Goal: Task Accomplishment & Management: Complete application form

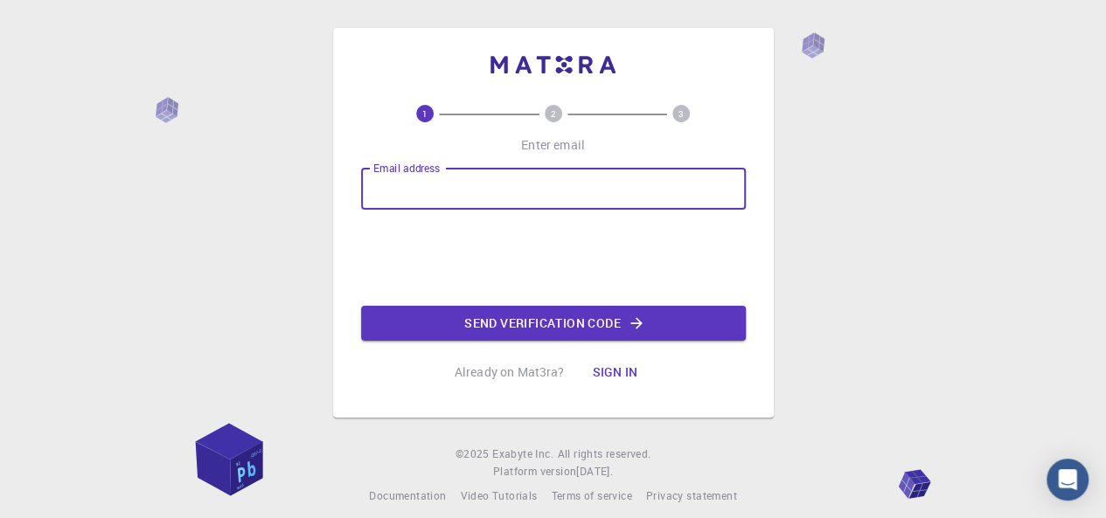
type input "[EMAIL_ADDRESS][DOMAIN_NAME]"
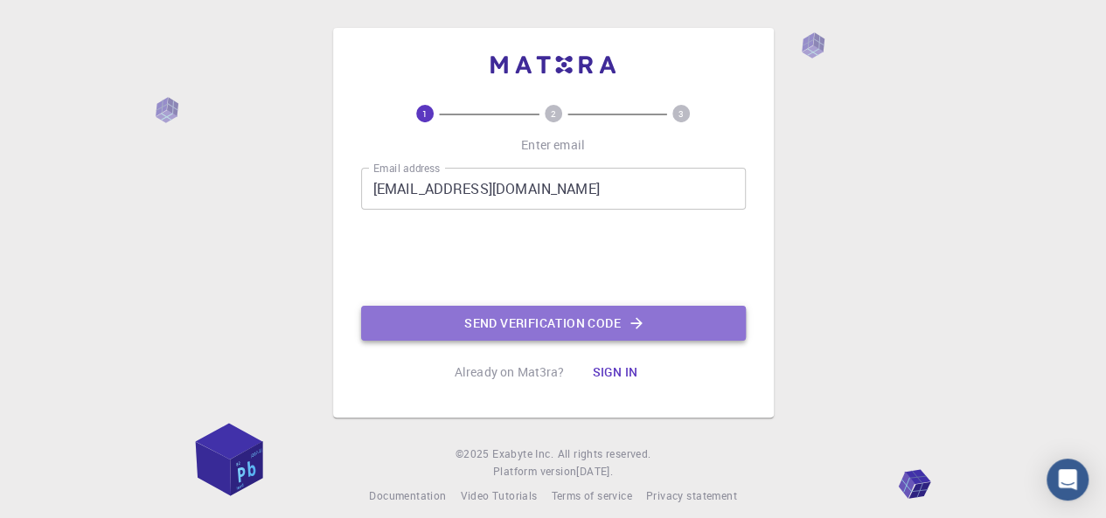
click at [481, 319] on button "Send verification code" at bounding box center [553, 323] width 385 height 35
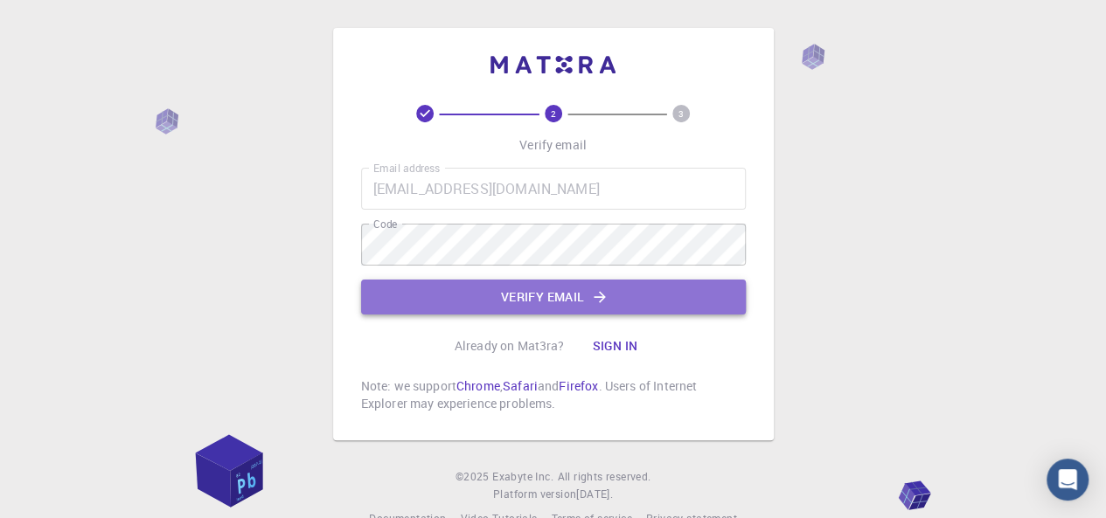
click at [483, 294] on button "Verify email" at bounding box center [553, 297] width 385 height 35
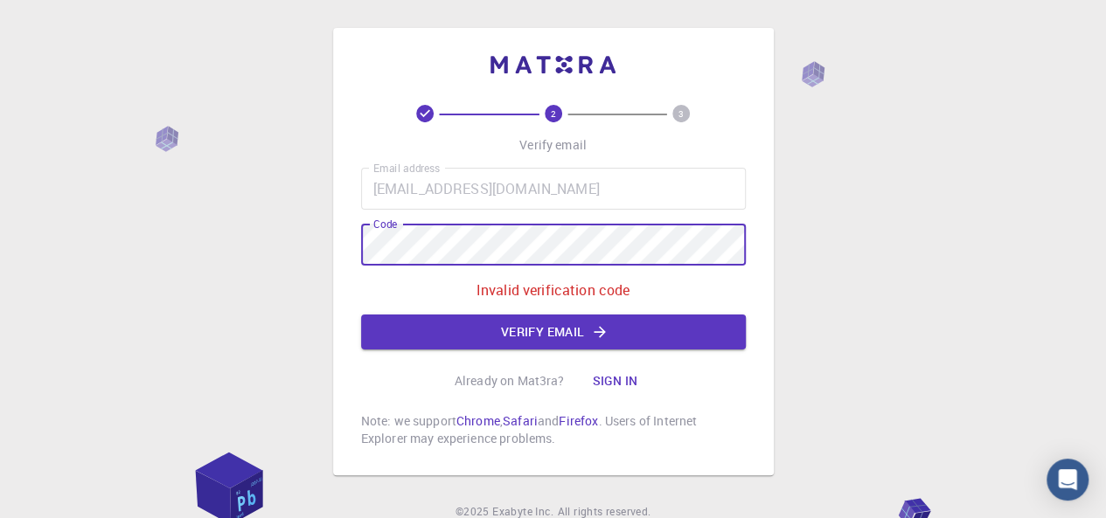
click at [323, 259] on div "2 3 Verify email Email address [EMAIL_ADDRESS][DOMAIN_NAME] Email address Code …" at bounding box center [553, 295] width 1106 height 591
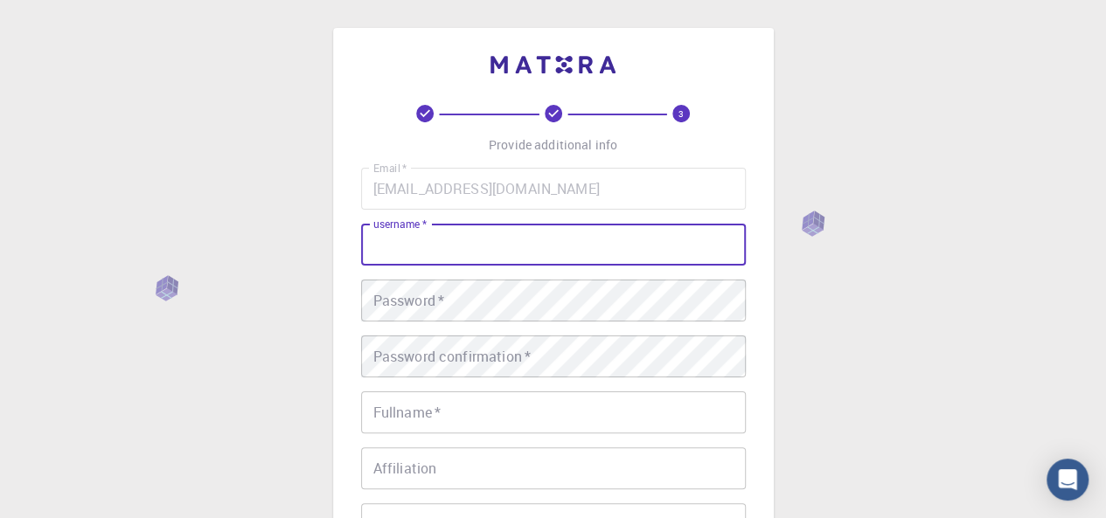
click at [596, 257] on input "username   *" at bounding box center [553, 245] width 385 height 42
type input "vk"
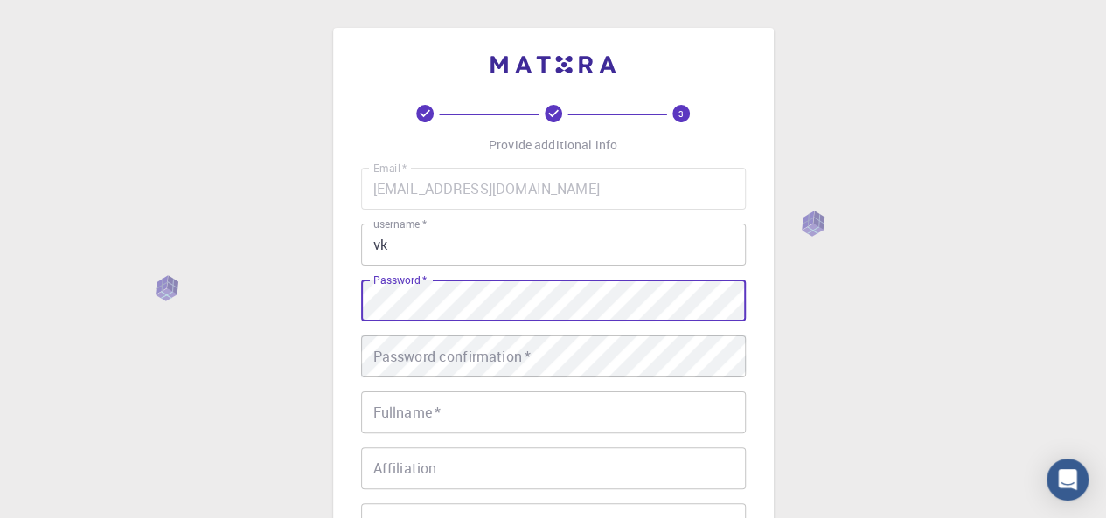
click at [302, 285] on div "3 Provide additional info Email   * [EMAIL_ADDRESS][DOMAIN_NAME] Email   * user…" at bounding box center [553, 445] width 1106 height 890
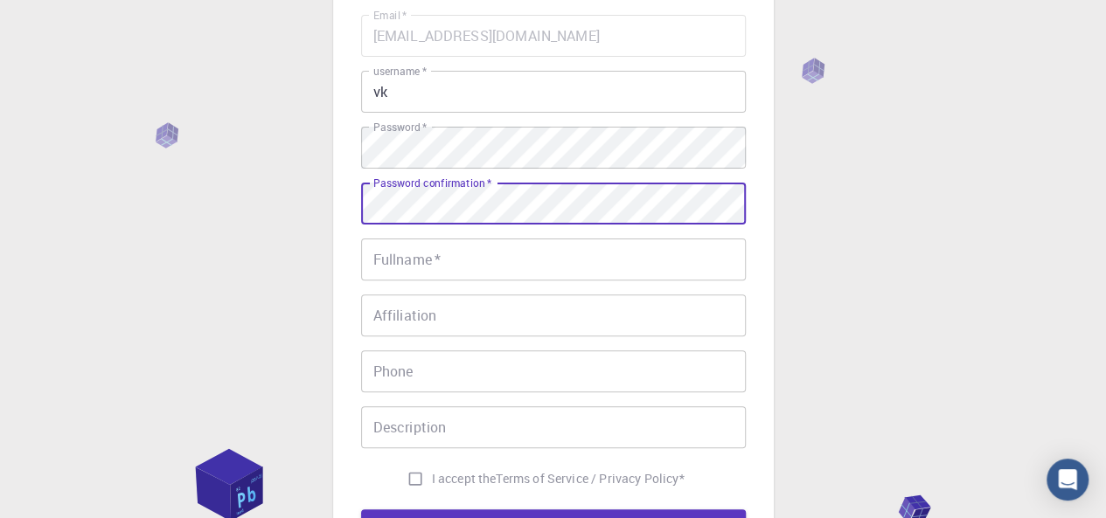
scroll to position [154, 0]
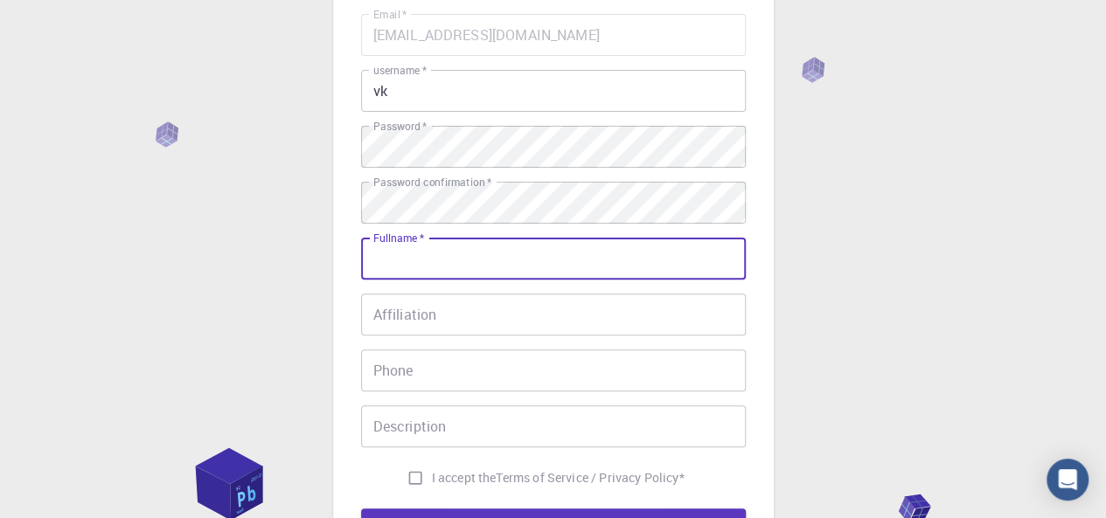
click at [475, 256] on input "Fullname   *" at bounding box center [553, 259] width 385 height 42
type input "[PERSON_NAME]"
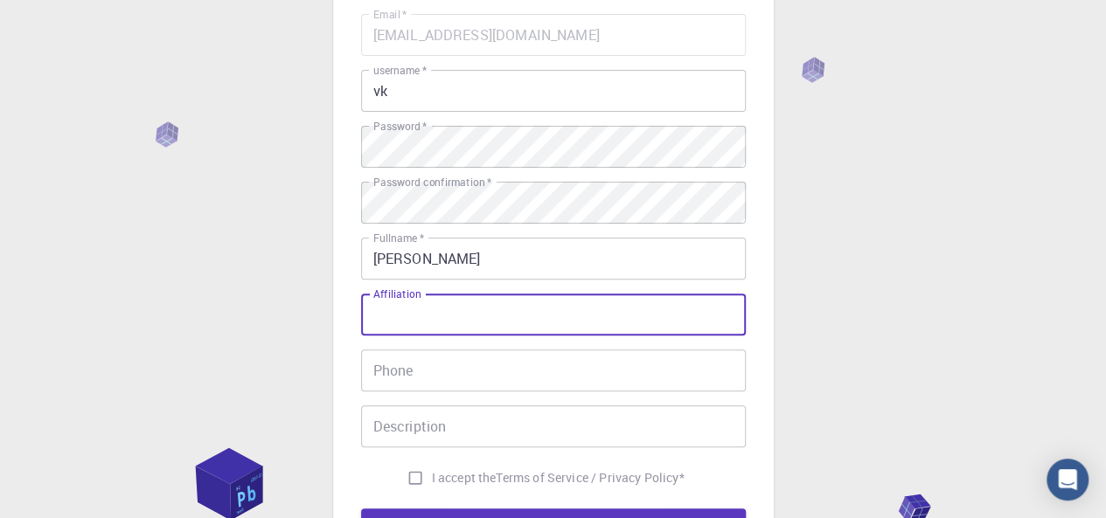
click at [457, 319] on input "Affiliation" at bounding box center [553, 315] width 385 height 42
type input "11th grade"
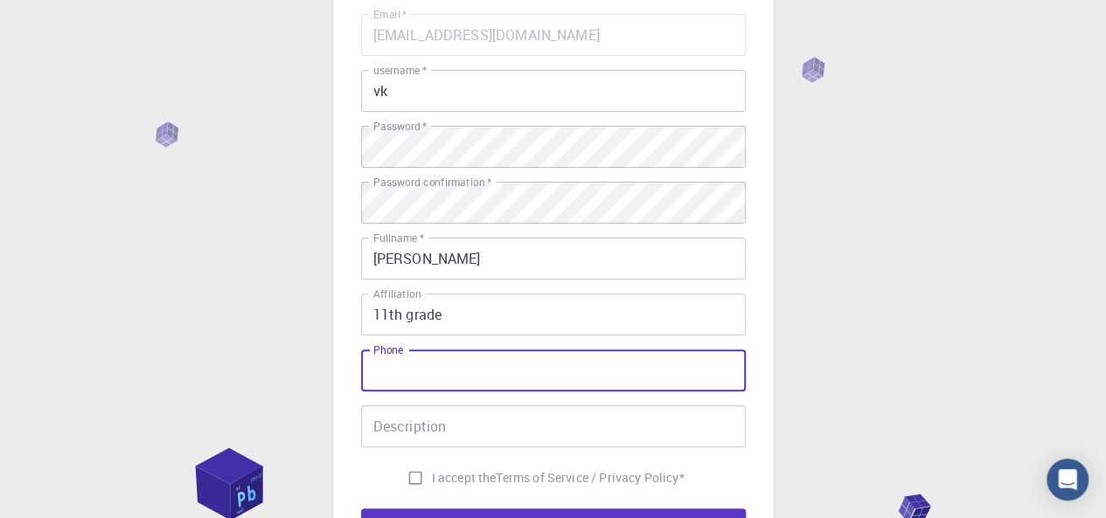
click at [431, 382] on input "Phone" at bounding box center [553, 371] width 385 height 42
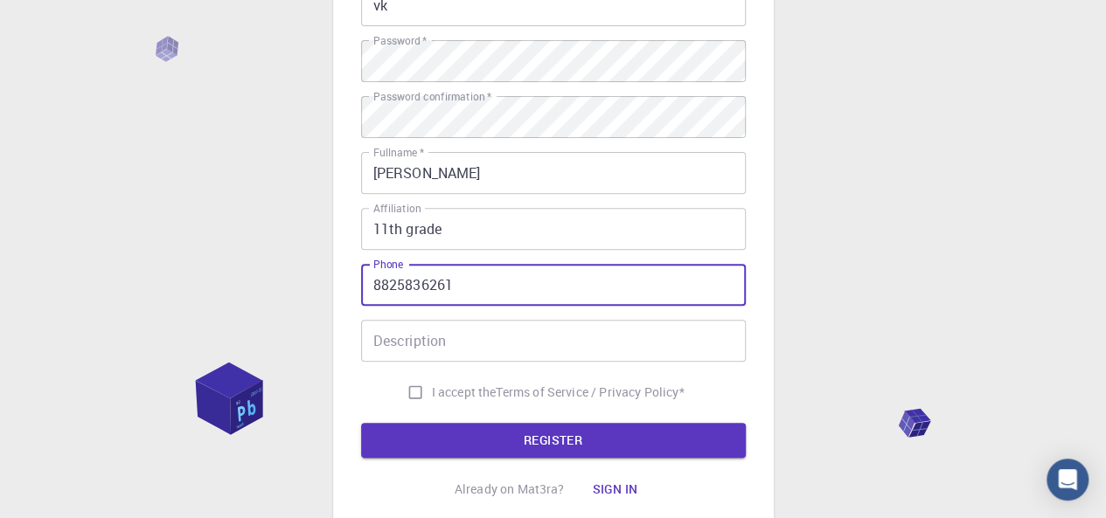
scroll to position [249, 0]
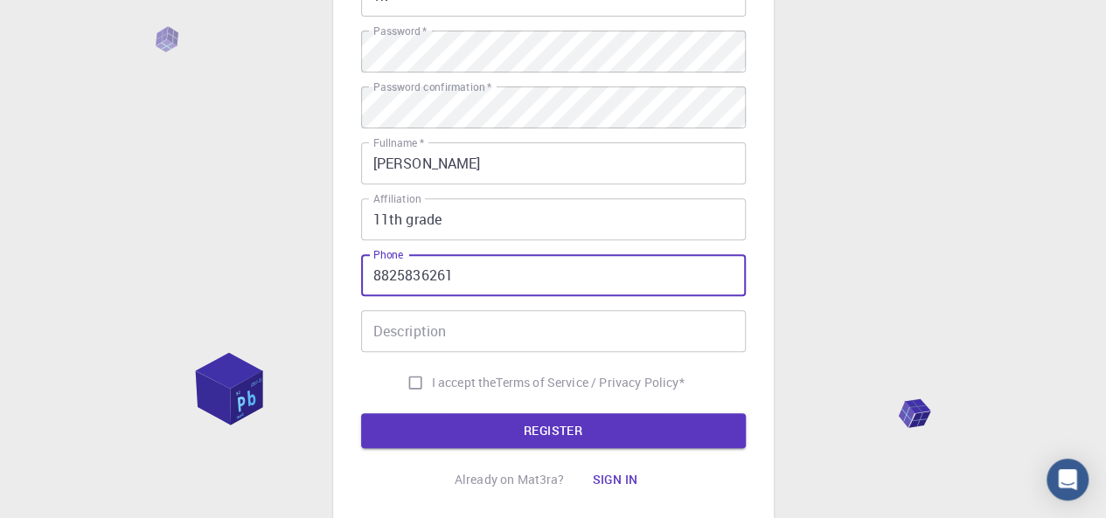
type input "8825836261"
click at [409, 377] on input "I accept the Terms of Service / Privacy Policy *" at bounding box center [415, 382] width 33 height 33
checkbox input "true"
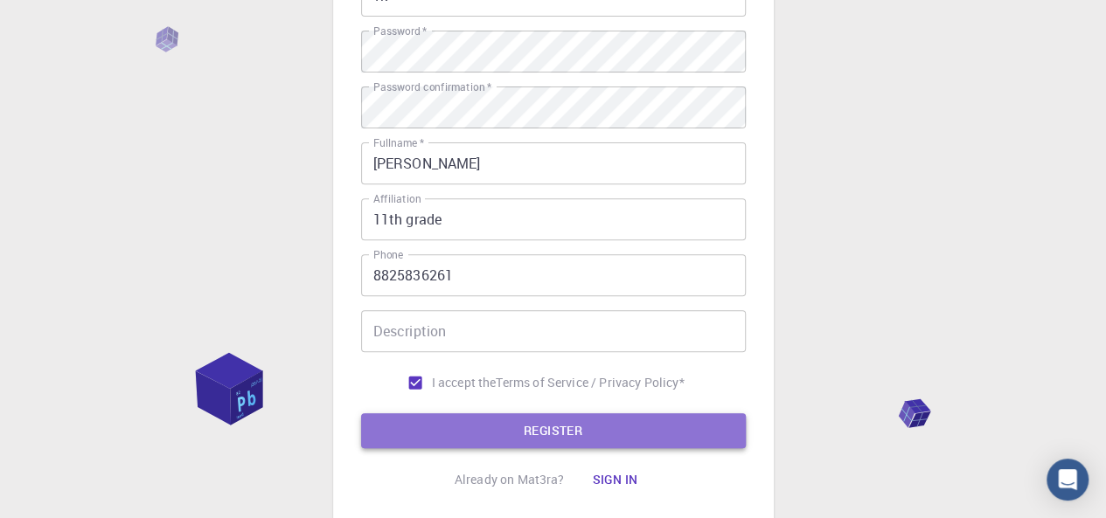
click at [454, 435] on button "REGISTER" at bounding box center [553, 431] width 385 height 35
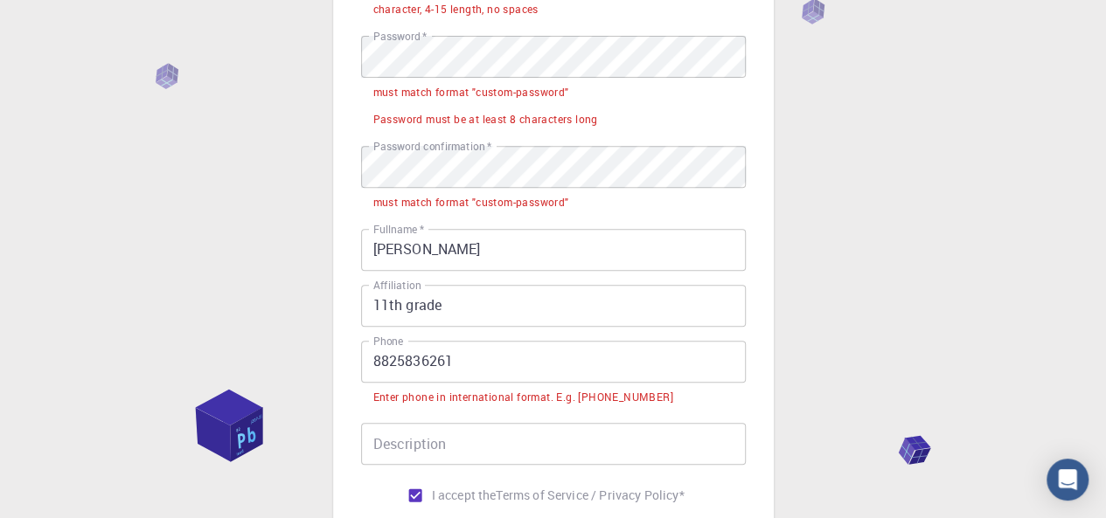
scroll to position [290, 0]
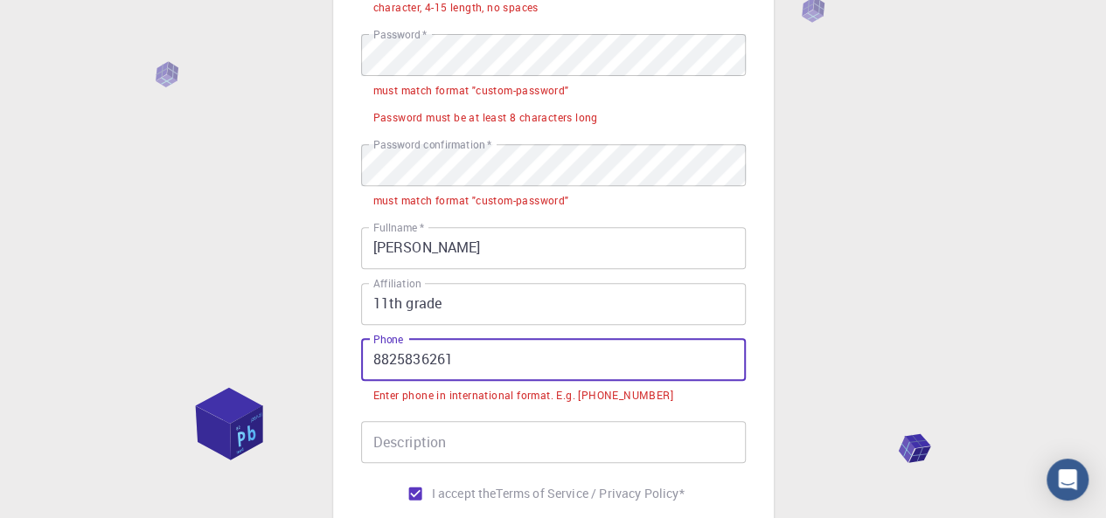
click at [370, 359] on input "8825836261" at bounding box center [553, 360] width 385 height 42
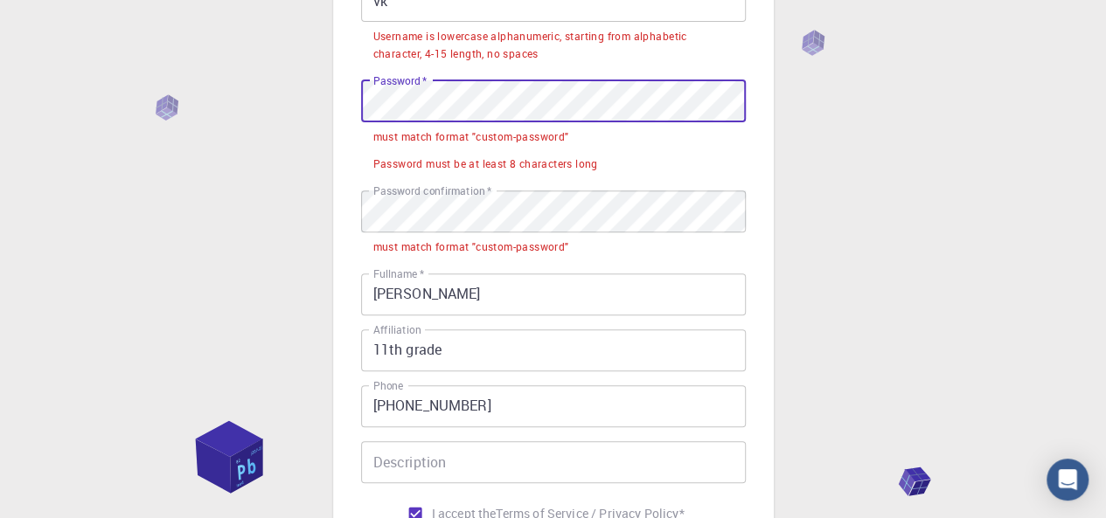
scroll to position [204, 0]
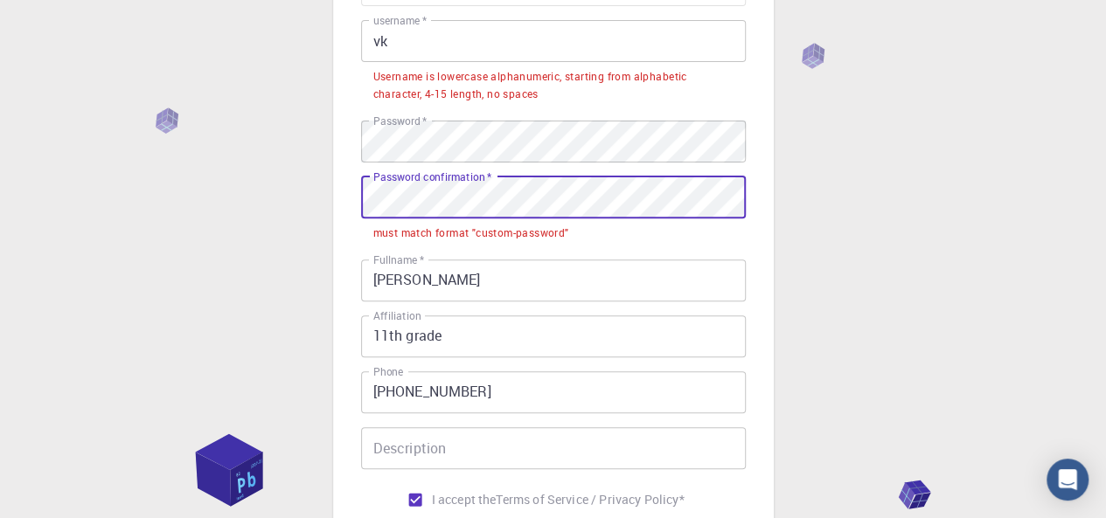
click at [323, 209] on div "3 Provide additional info Email   * [EMAIL_ADDRESS][DOMAIN_NAME] Email   * user…" at bounding box center [553, 276] width 1106 height 961
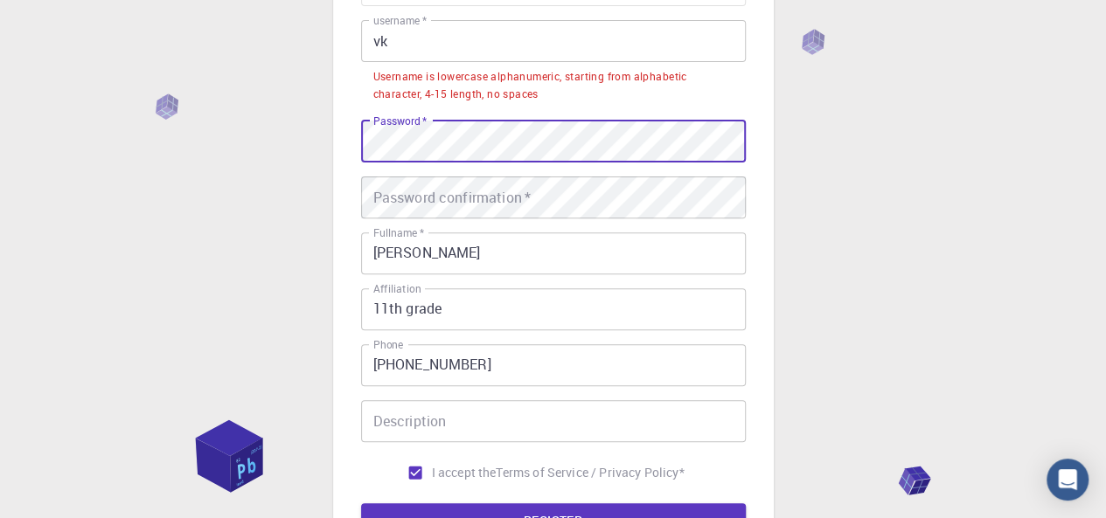
click at [138, 148] on div "3 Provide additional info Email   * [EMAIL_ADDRESS][DOMAIN_NAME] Email   * user…" at bounding box center [553, 263] width 1106 height 935
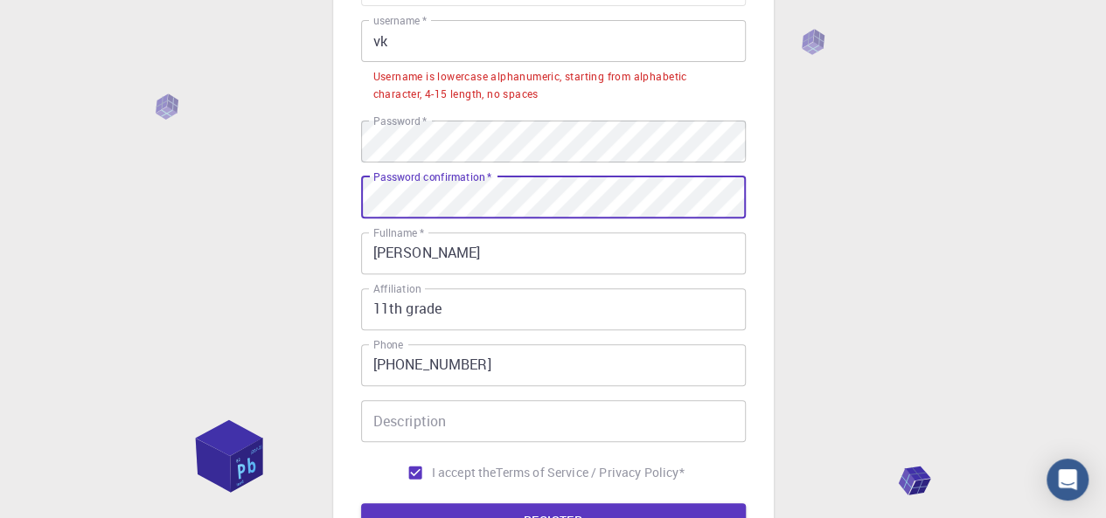
scroll to position [417, 0]
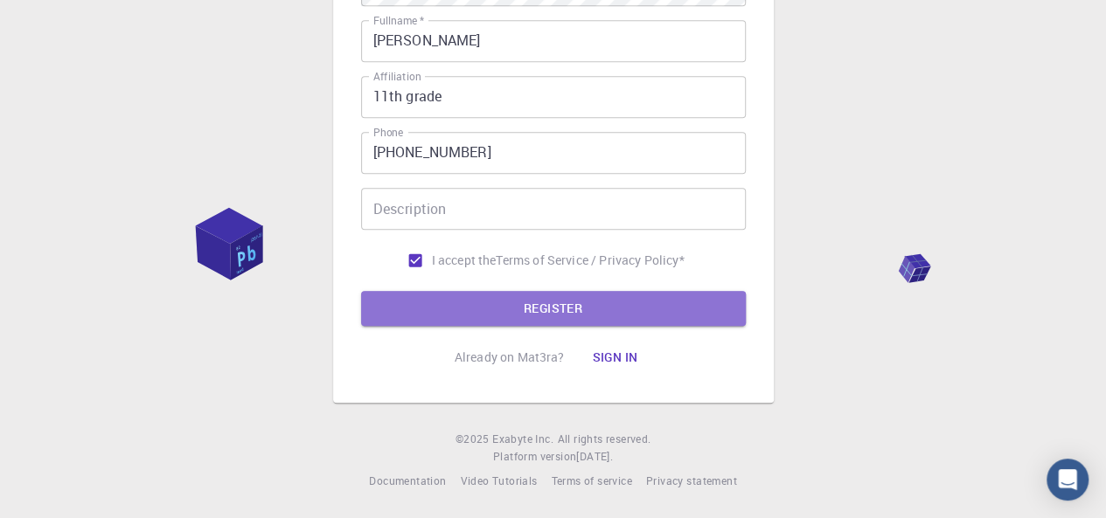
click at [523, 308] on button "REGISTER" at bounding box center [553, 308] width 385 height 35
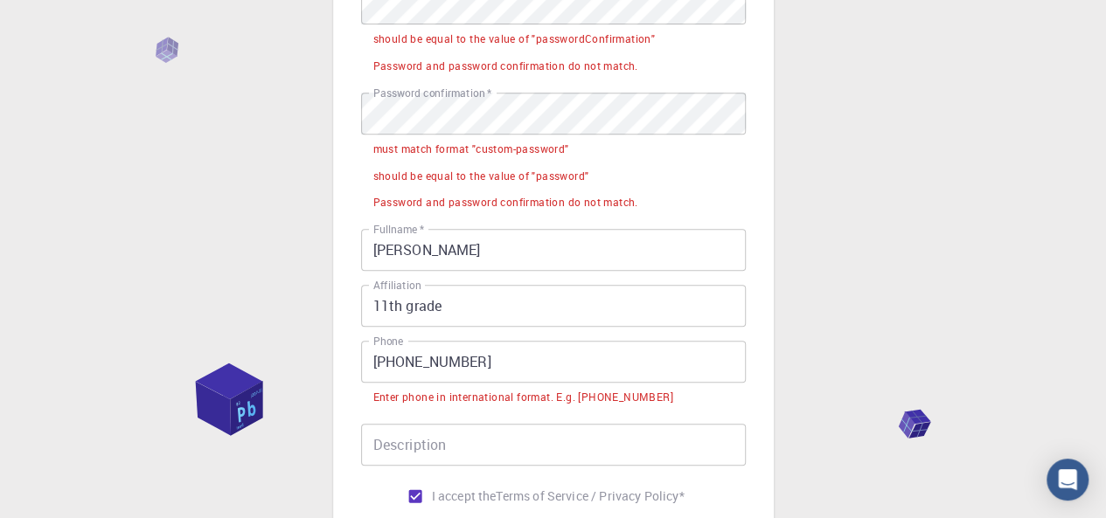
scroll to position [343, 0]
click at [399, 361] on input "[PHONE_NUMBER]" at bounding box center [553, 361] width 385 height 42
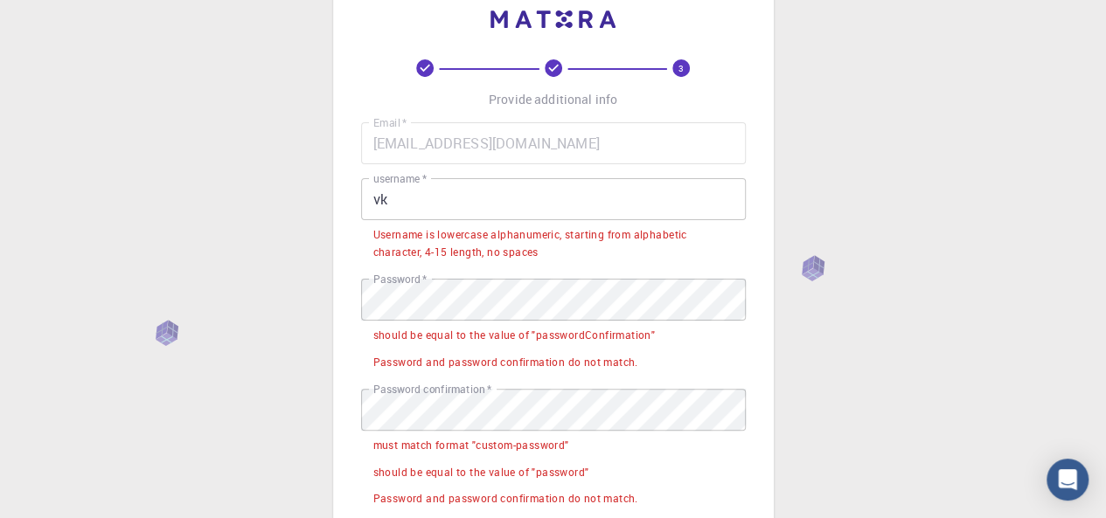
scroll to position [0, 0]
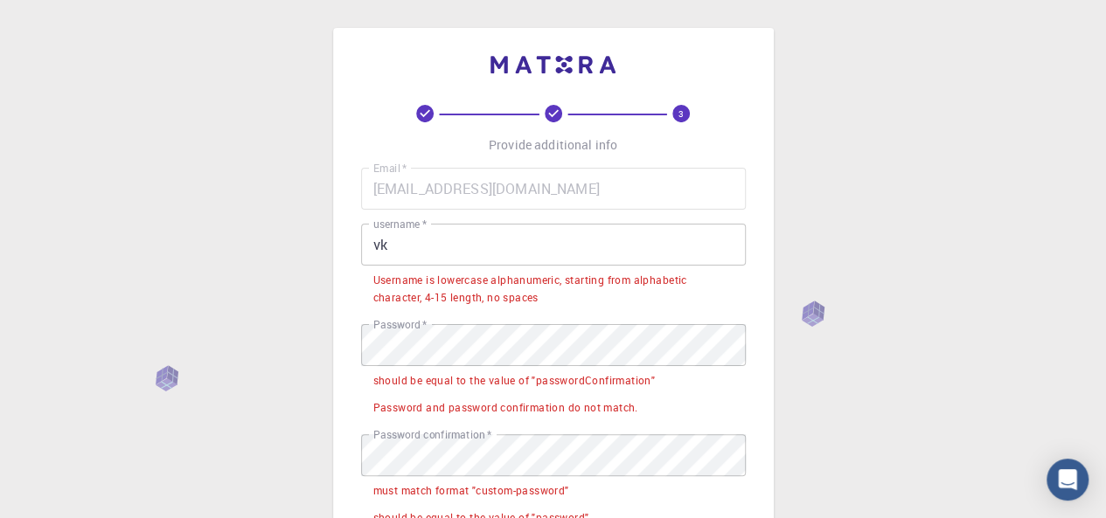
type input "[PHONE_NUMBER]"
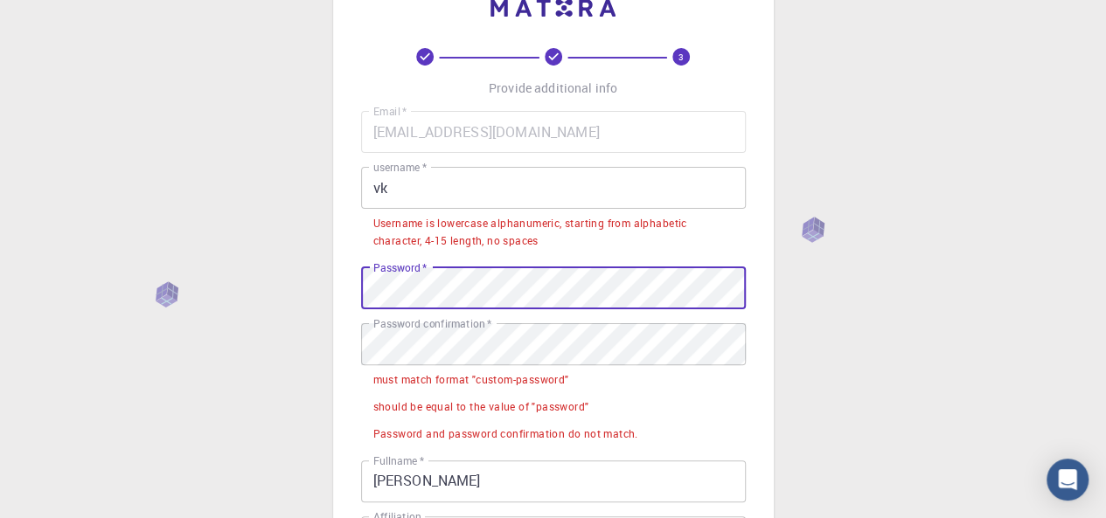
scroll to position [58, 0]
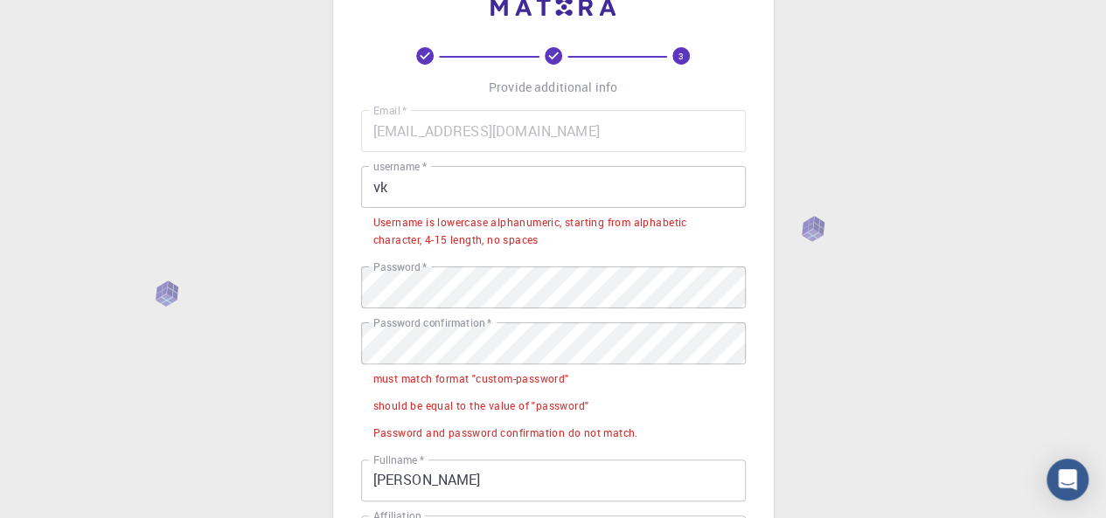
click at [420, 330] on label "Password confirmation   *" at bounding box center [432, 323] width 118 height 15
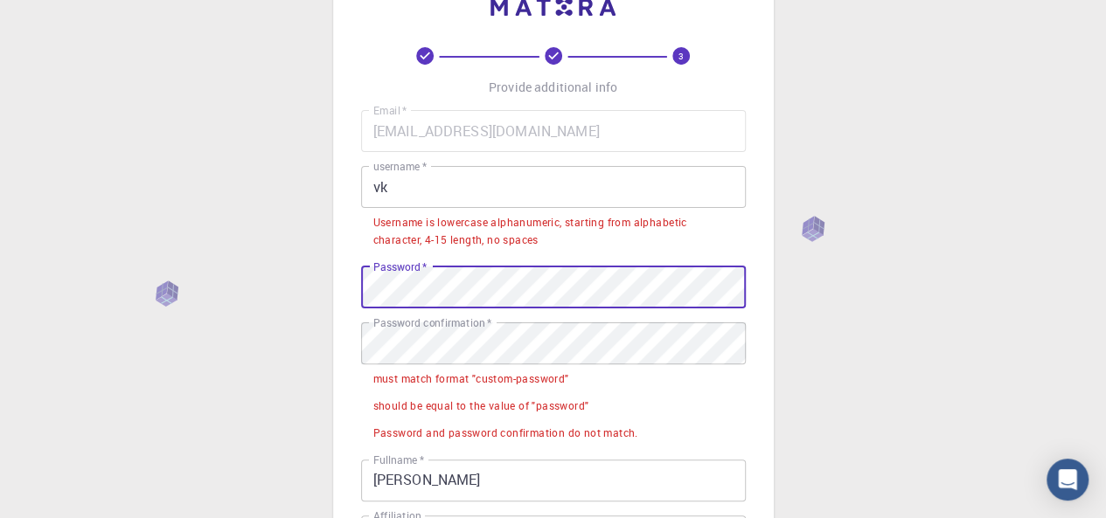
click at [354, 289] on div "3 Provide additional info Email   * [EMAIL_ADDRESS][DOMAIN_NAME] Email   * user…" at bounding box center [553, 406] width 441 height 873
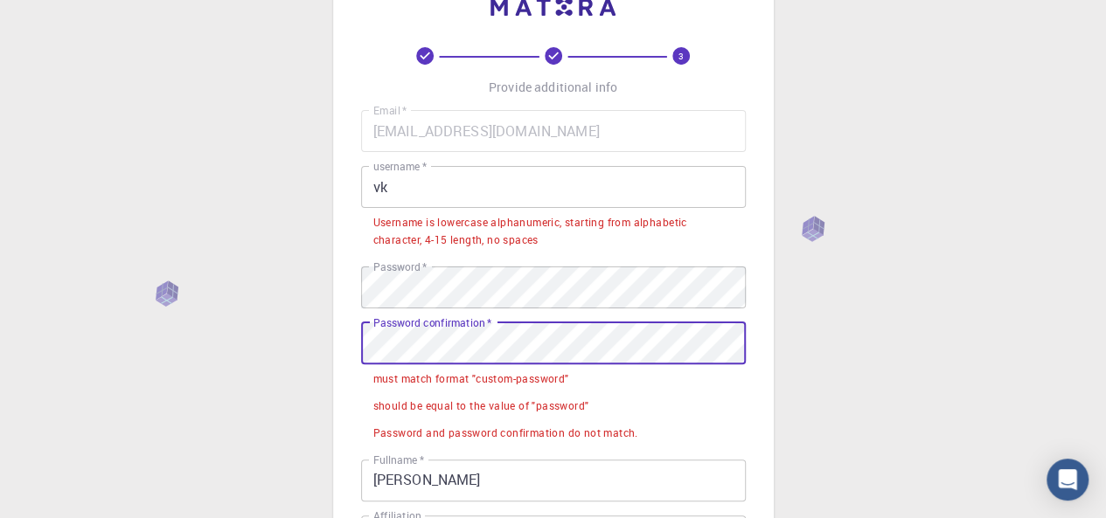
click at [296, 335] on div "3 Provide additional info Email   * [EMAIL_ADDRESS][DOMAIN_NAME] Email   * user…" at bounding box center [553, 449] width 1106 height 1015
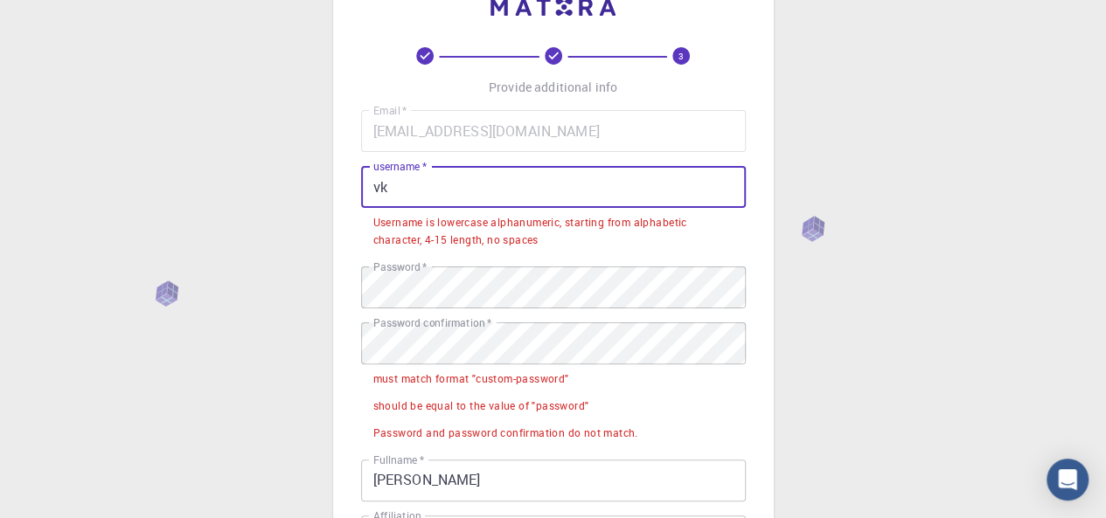
click at [420, 196] on input "vk" at bounding box center [553, 187] width 385 height 42
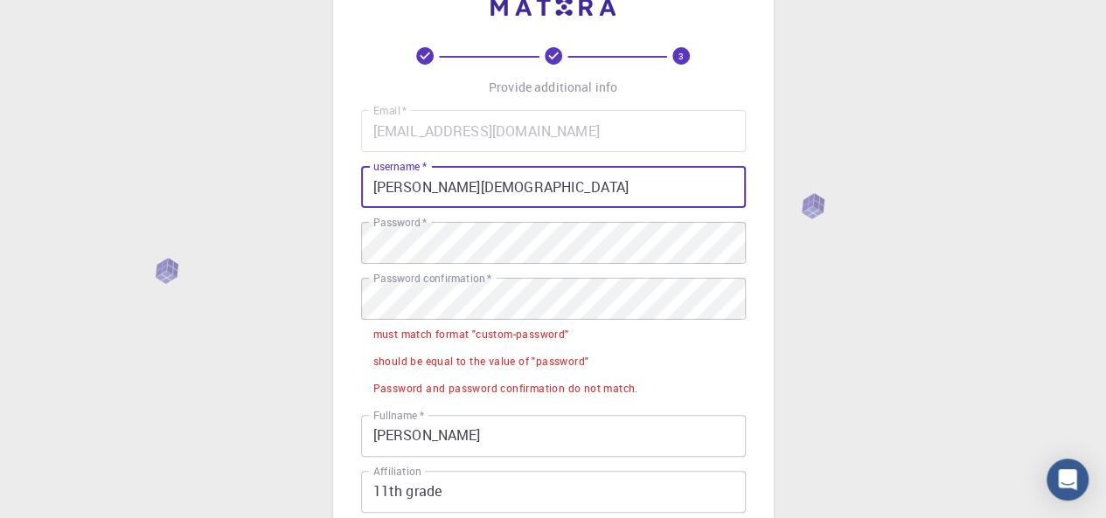
click at [379, 187] on input "[PERSON_NAME][DEMOGRAPHIC_DATA]" at bounding box center [553, 187] width 385 height 42
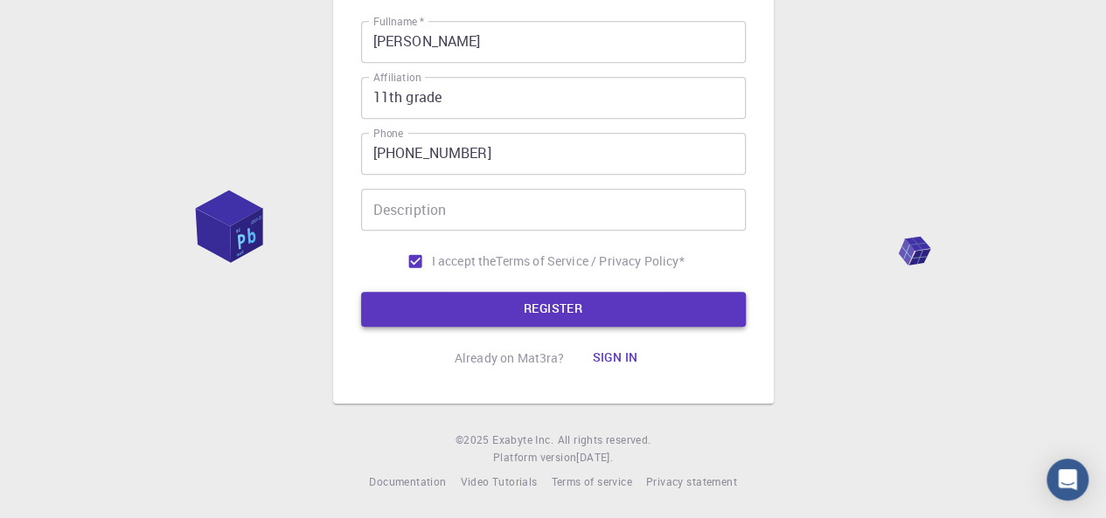
type input "[PERSON_NAME]"
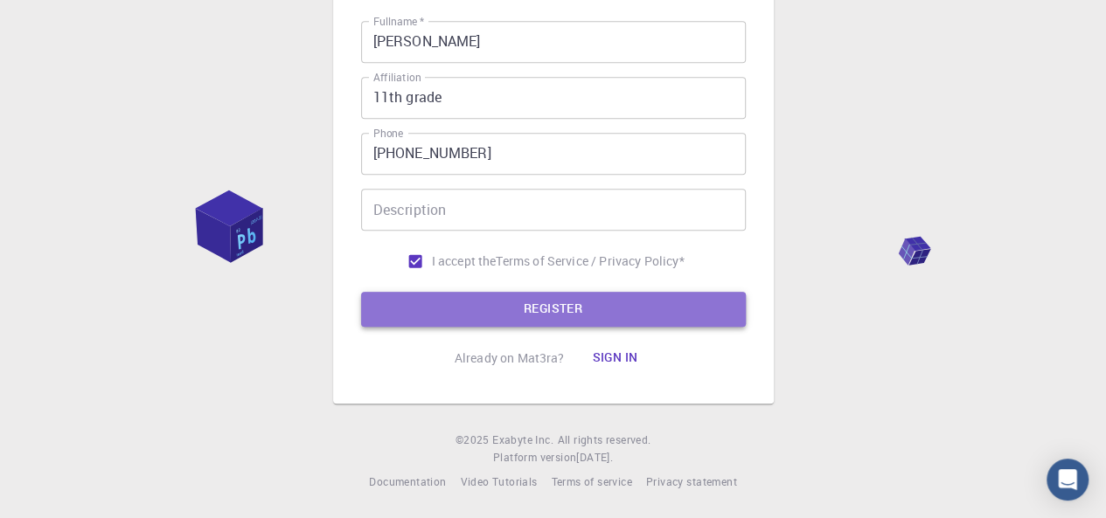
click at [565, 304] on button "REGISTER" at bounding box center [553, 309] width 385 height 35
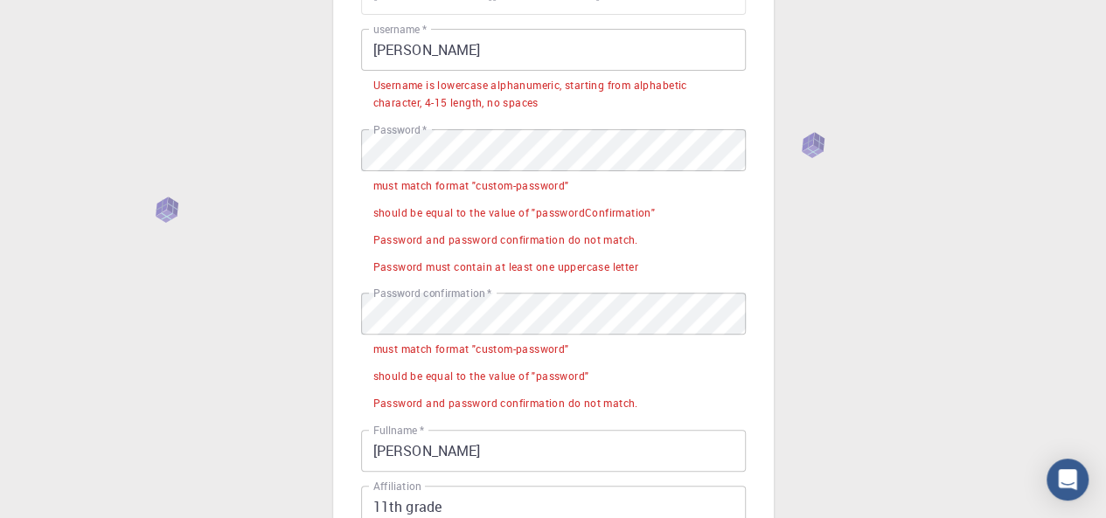
scroll to position [194, 0]
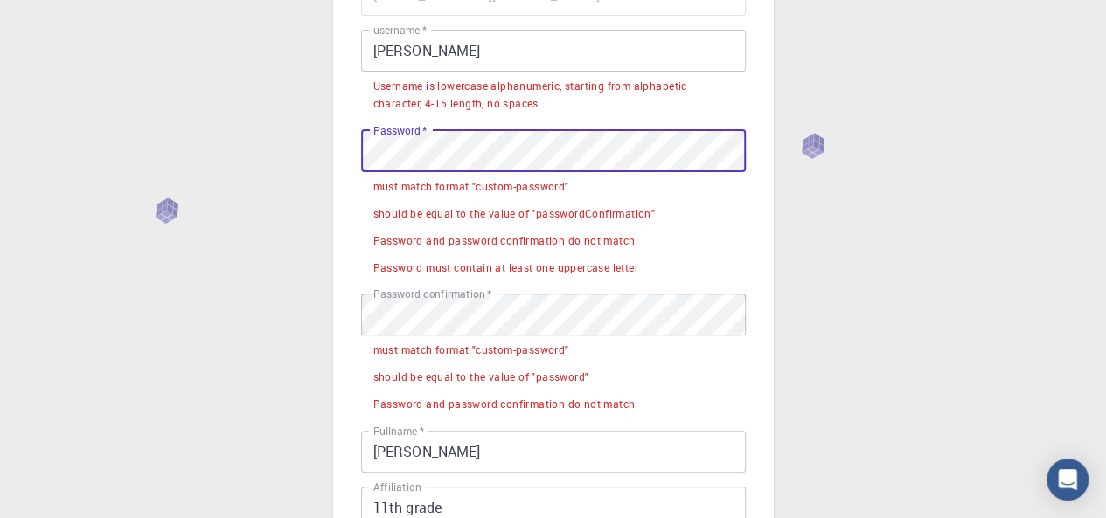
click at [213, 170] on div "3 Provide additional info Email   * [EMAIL_ADDRESS][DOMAIN_NAME] Email   * user…" at bounding box center [553, 367] width 1106 height 1123
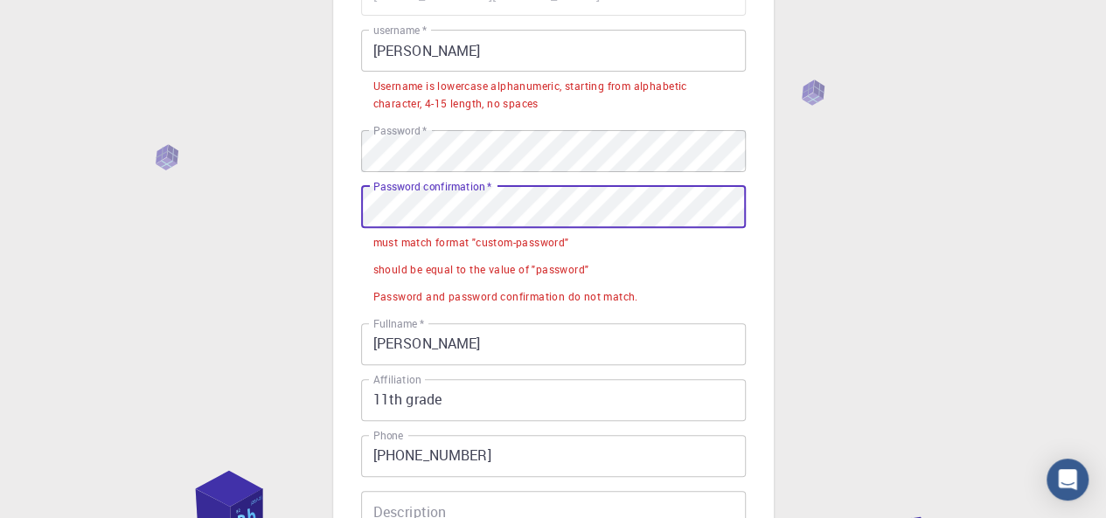
click at [300, 199] on div "3 Provide additional info Email   * [EMAIL_ADDRESS][DOMAIN_NAME] Email   * user…" at bounding box center [553, 313] width 1106 height 1015
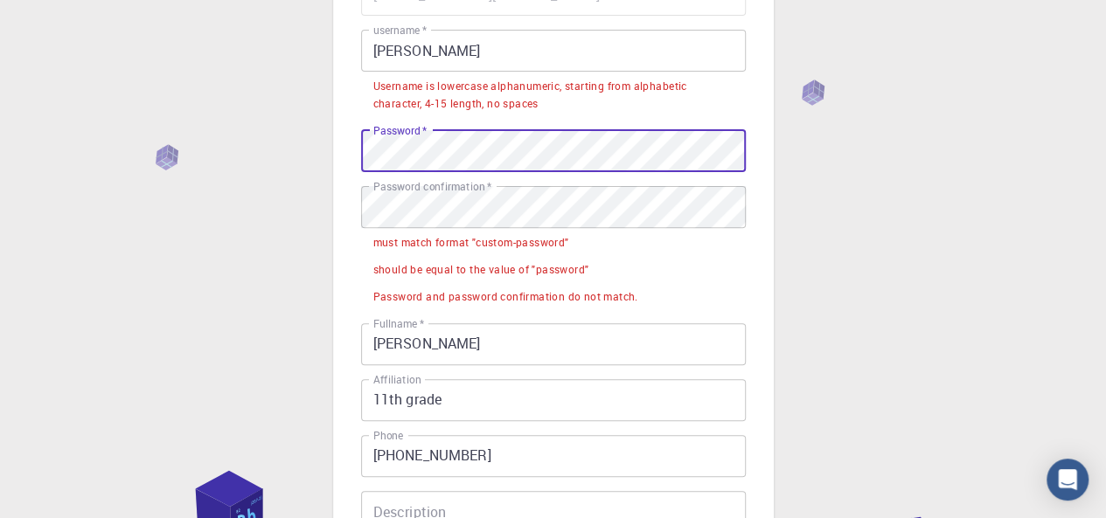
click at [349, 144] on div "3 Provide additional info Email   * [EMAIL_ADDRESS][DOMAIN_NAME] Email   * user…" at bounding box center [553, 270] width 441 height 873
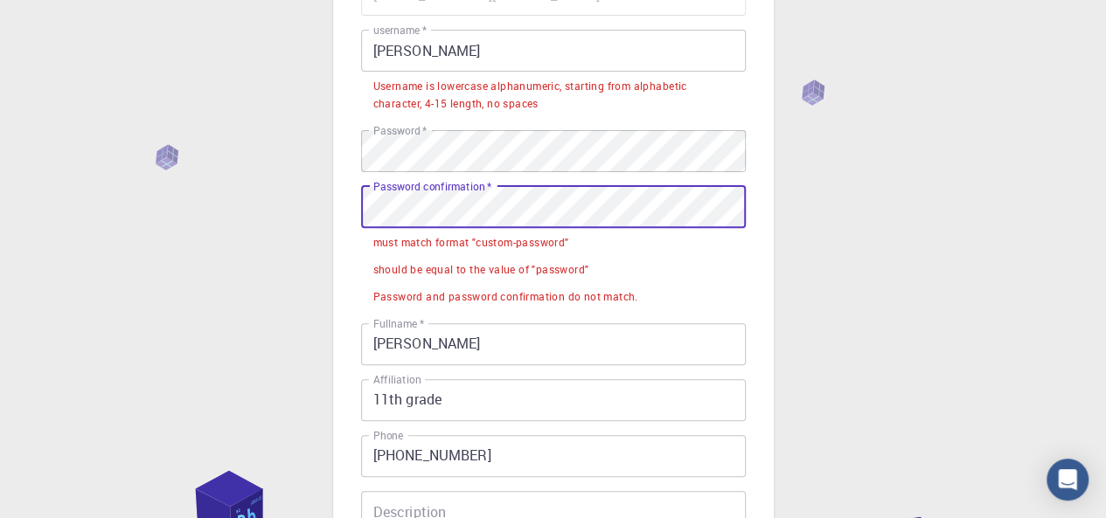
click at [285, 212] on div "3 Provide additional info Email   * [EMAIL_ADDRESS][DOMAIN_NAME] Email   * user…" at bounding box center [553, 313] width 1106 height 1015
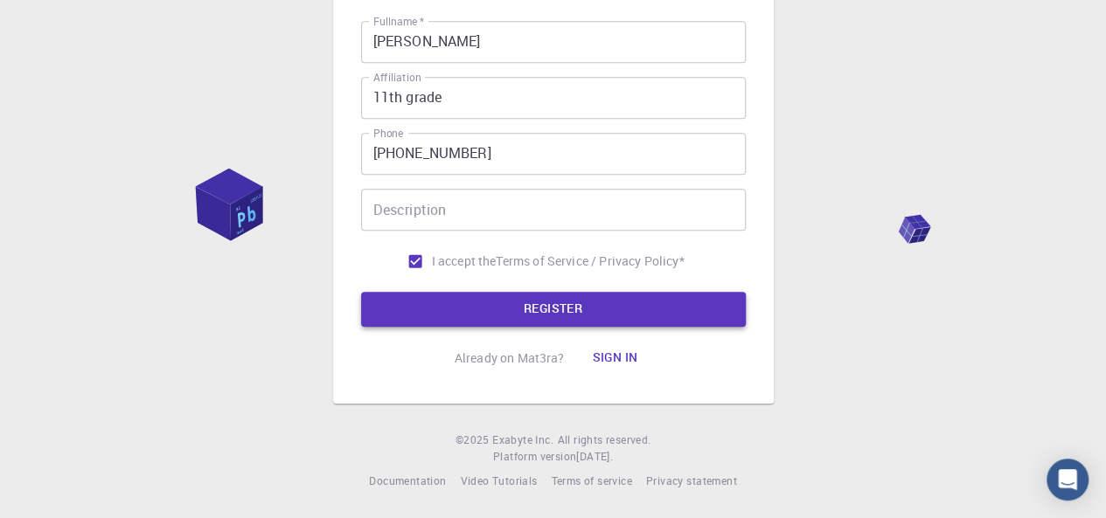
click at [504, 313] on button "REGISTER" at bounding box center [553, 309] width 385 height 35
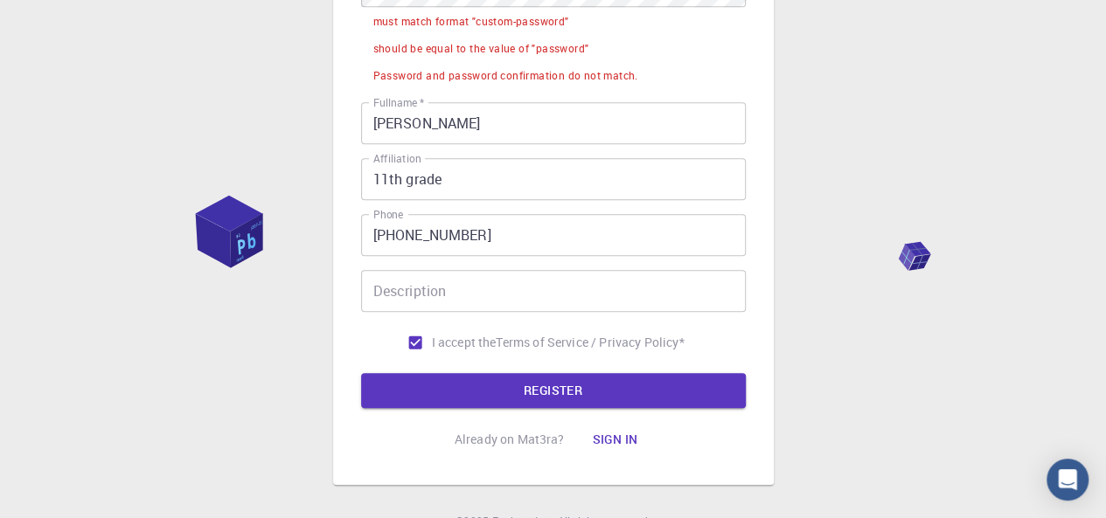
scroll to position [524, 0]
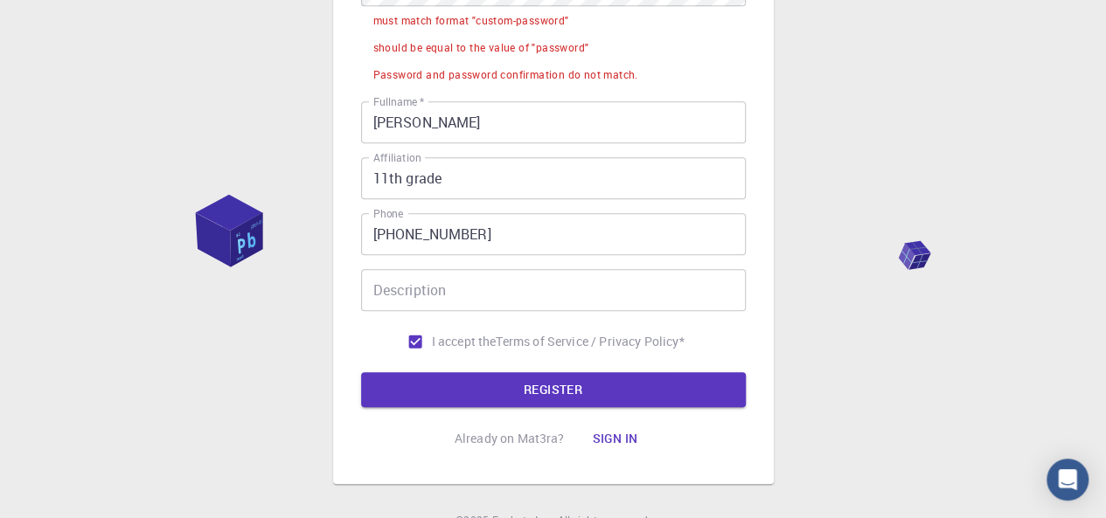
click at [517, 363] on form "Email   * [EMAIL_ADDRESS][DOMAIN_NAME] Email   * username   * [PERSON_NAME] Kri…" at bounding box center [553, 25] width 385 height 763
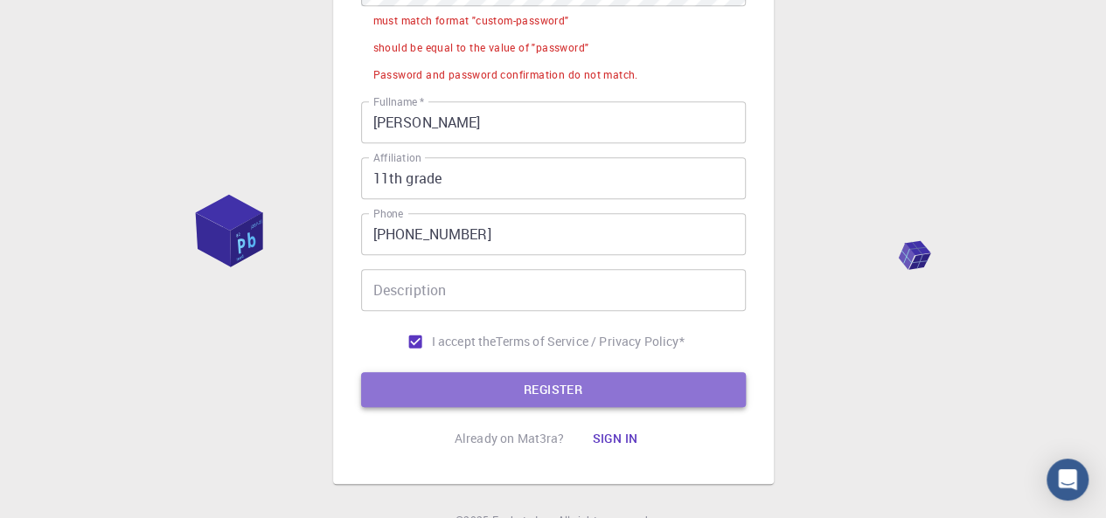
click at [510, 387] on button "REGISTER" at bounding box center [553, 389] width 385 height 35
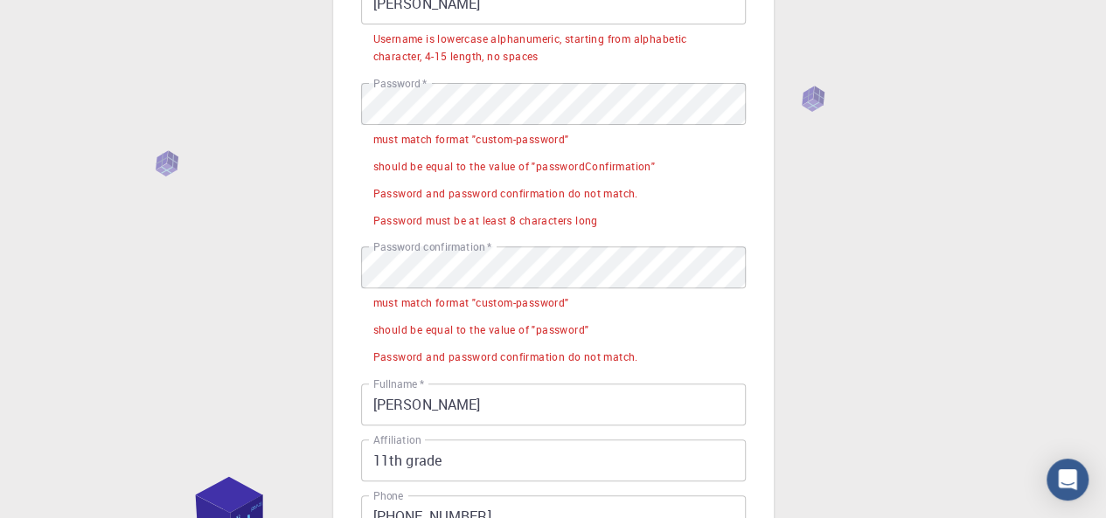
scroll to position [0, 0]
